Goal: Information Seeking & Learning: Learn about a topic

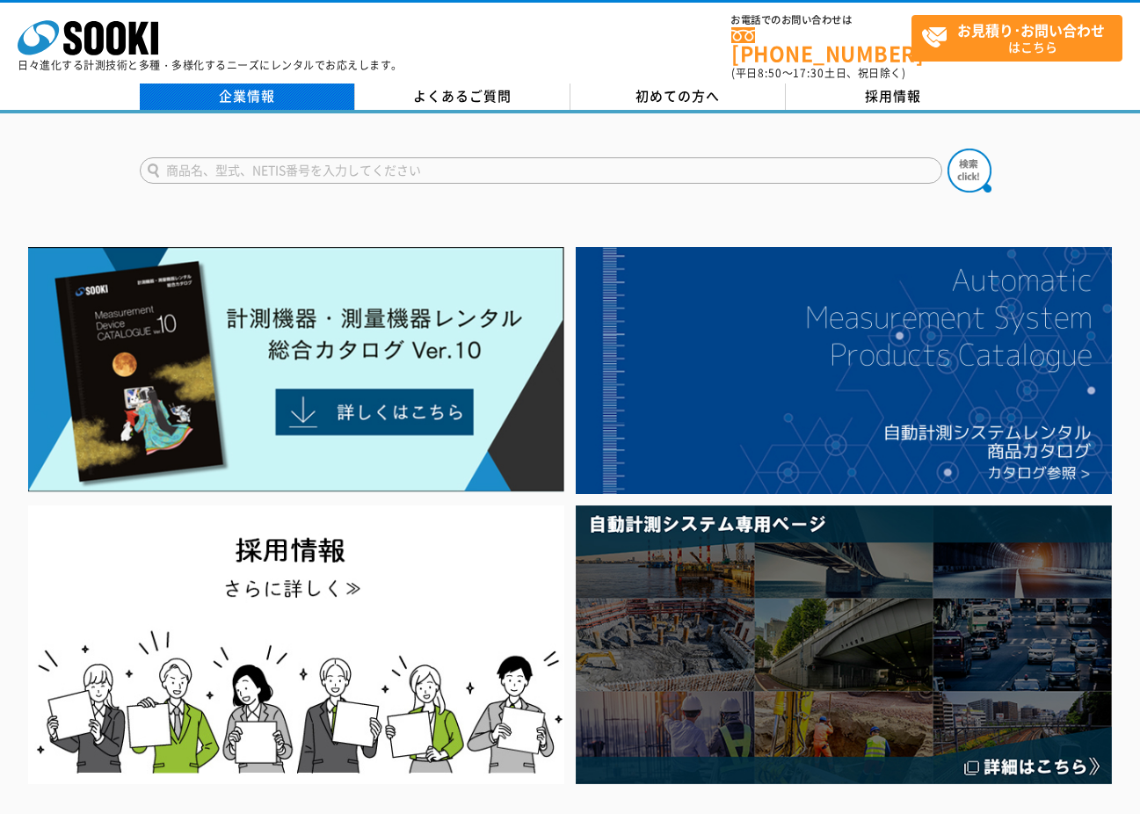
click at [258, 85] on link "企業情報" at bounding box center [247, 97] width 215 height 26
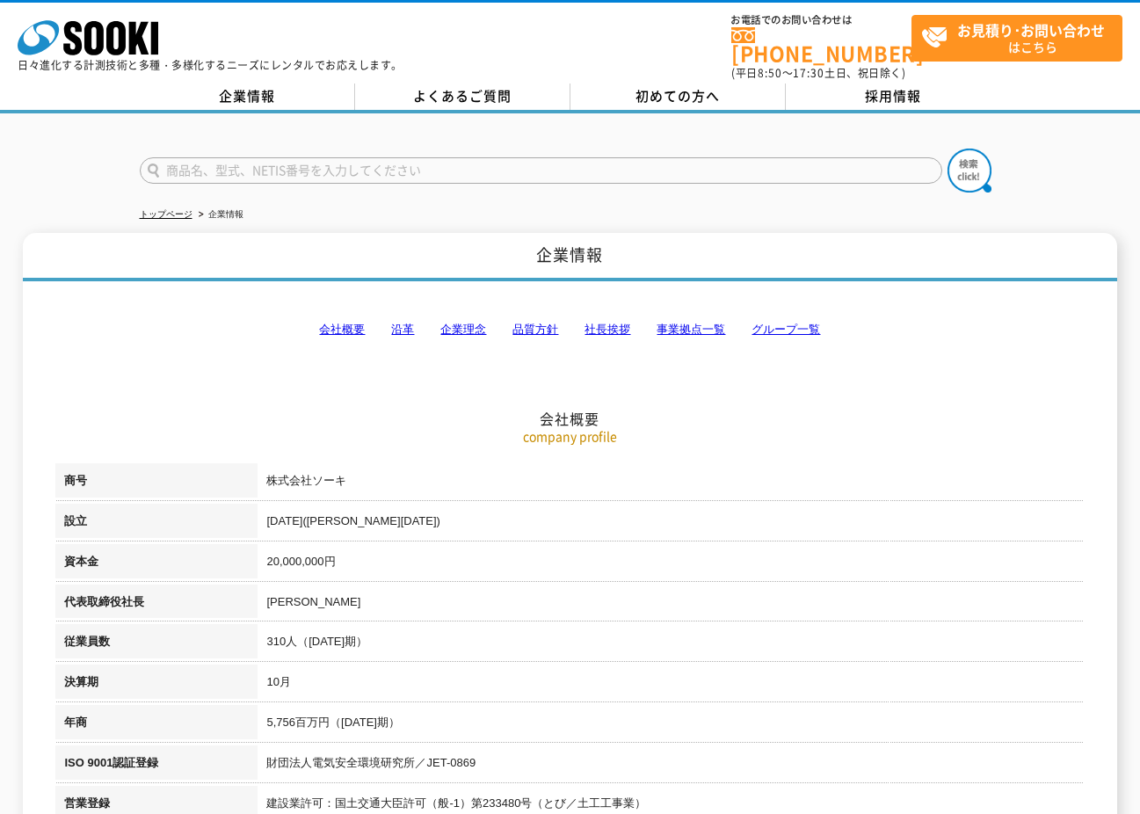
click at [348, 323] on link "会社概要" at bounding box center [342, 329] width 46 height 13
click at [473, 323] on link "企業理念" at bounding box center [463, 329] width 46 height 13
click at [395, 323] on link "沿革" at bounding box center [402, 329] width 23 height 13
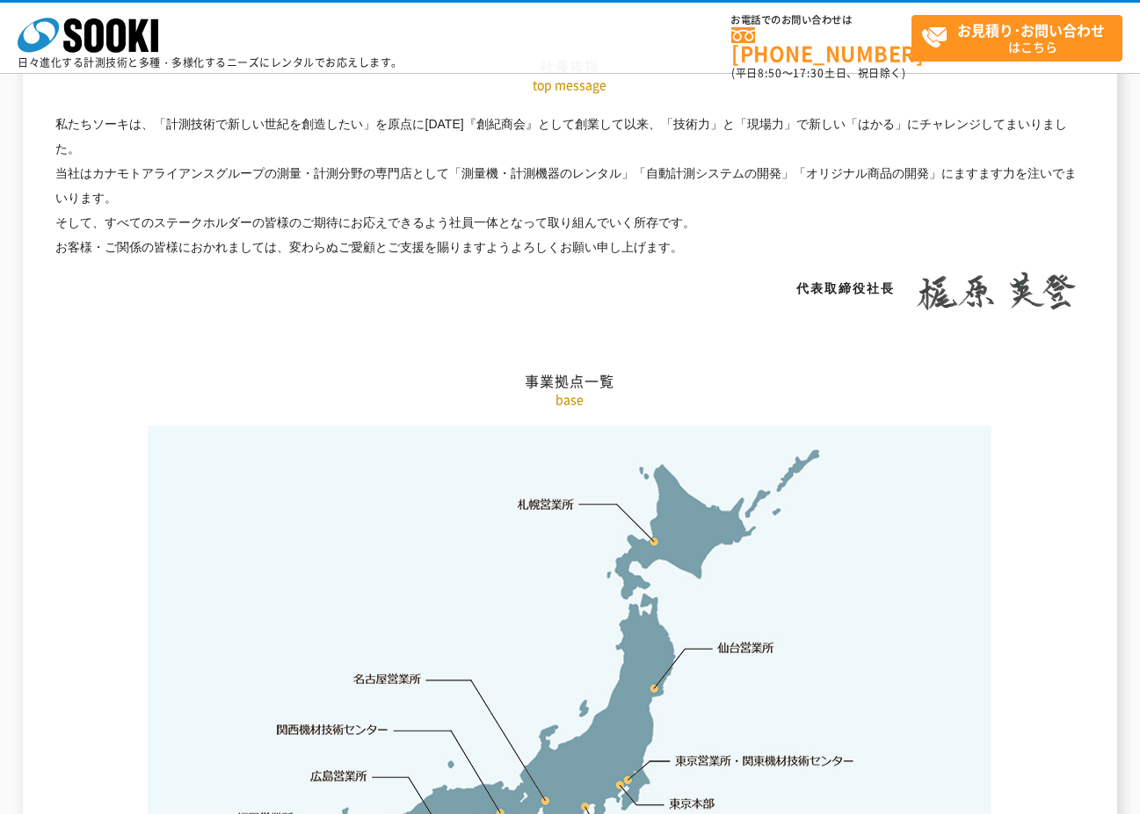
scroll to position [2861, 0]
